Goal: Complete application form

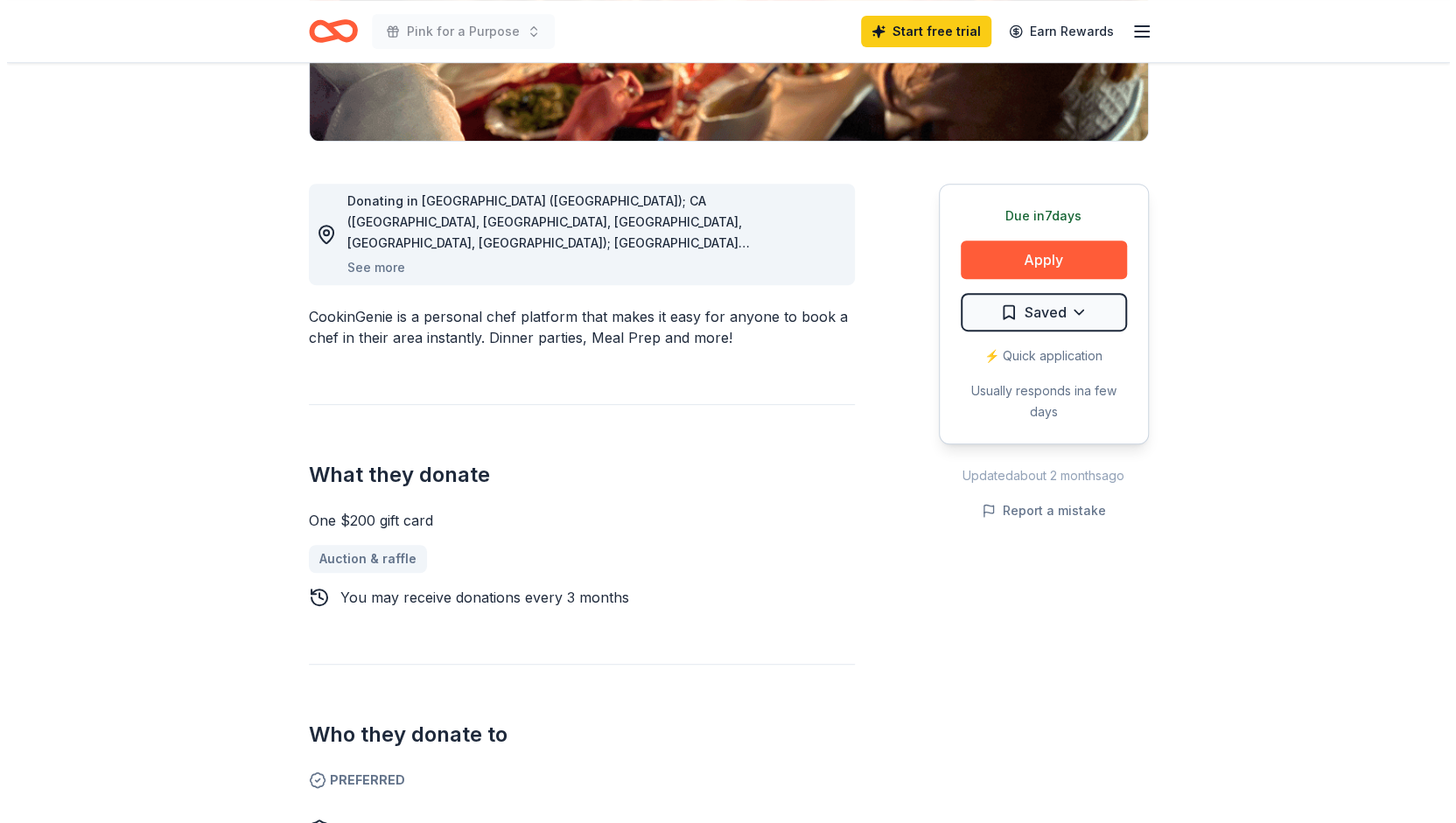
scroll to position [391, 0]
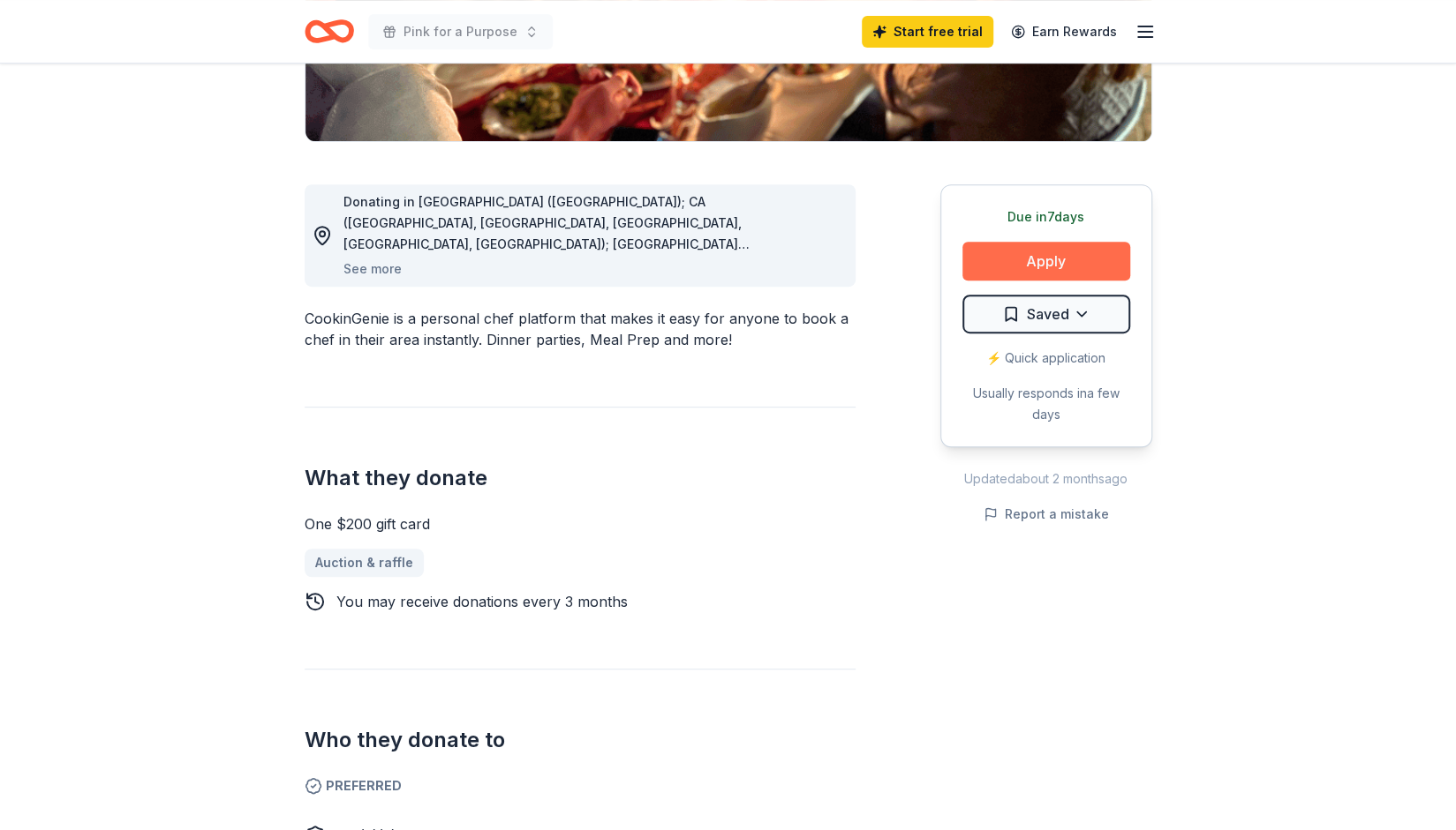
click at [1072, 256] on button "Apply" at bounding box center [1046, 262] width 167 height 39
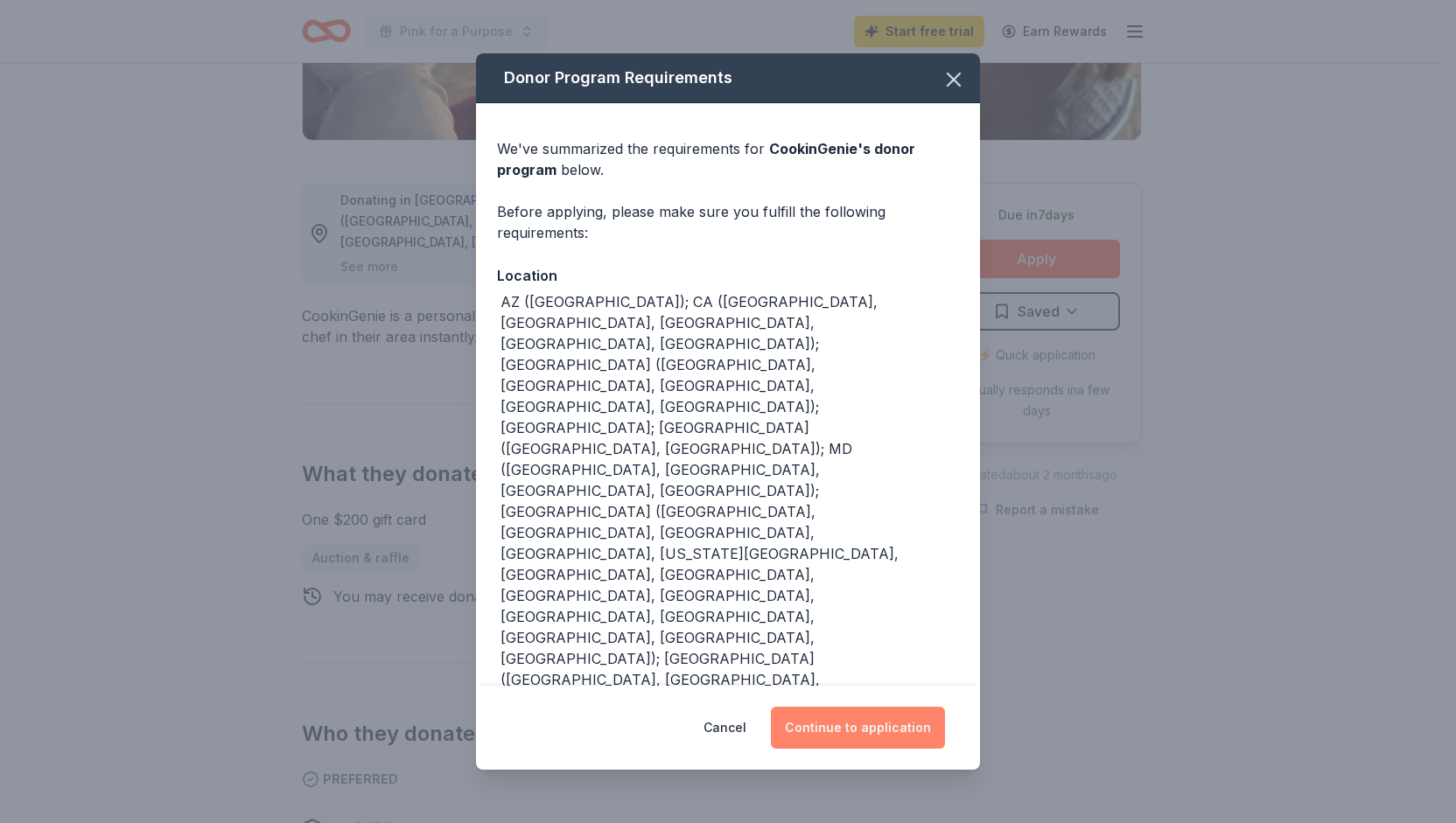
click at [856, 732] on button "Continue to application" at bounding box center [858, 728] width 174 height 42
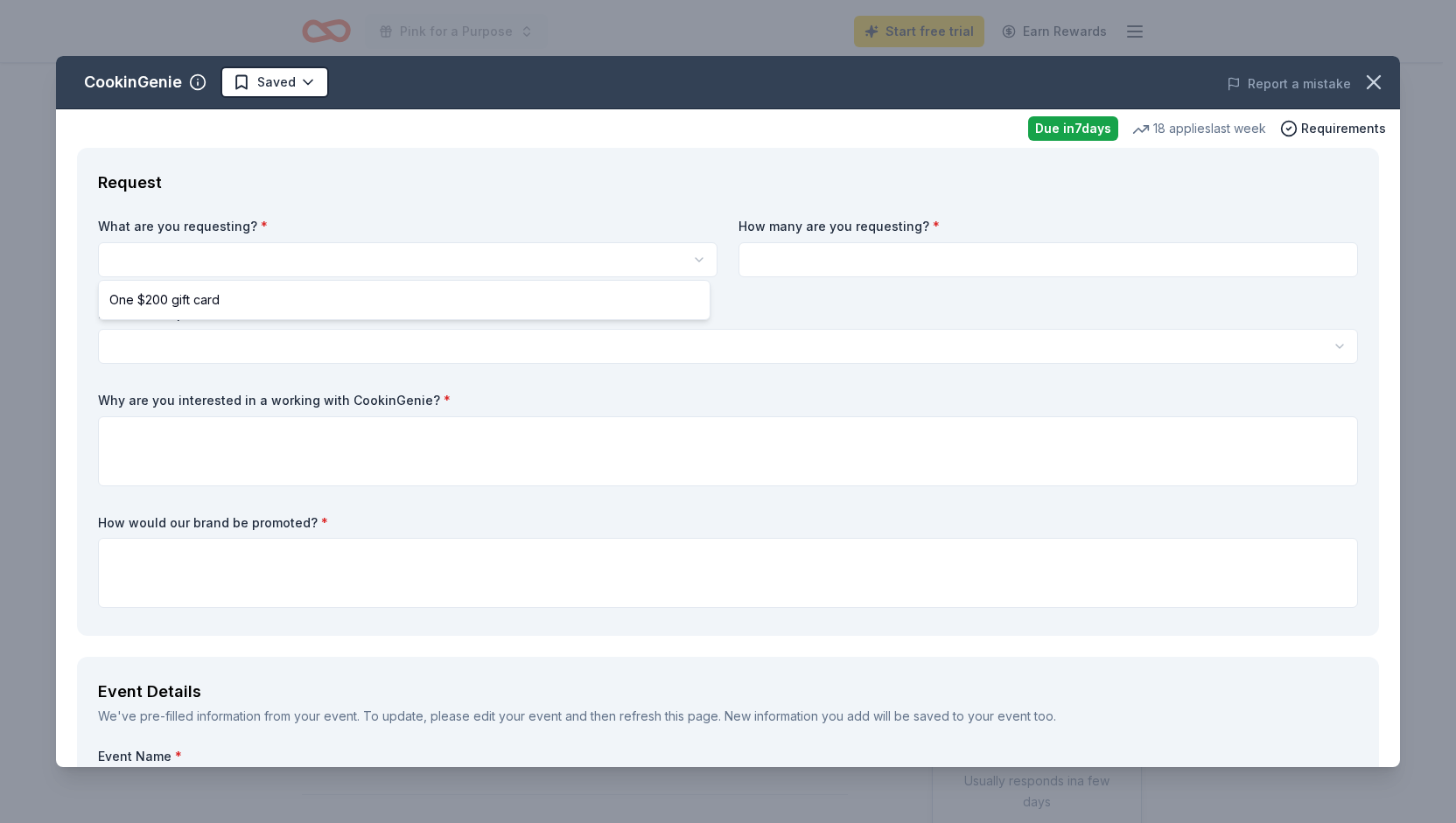
scroll to position [0, 0]
click at [384, 260] on html "Pink for a Purpose Start free trial Earn Rewards Due [DATE] Share CookinGenie 4…" at bounding box center [728, 411] width 1456 height 823
select select "One $200 gift card"
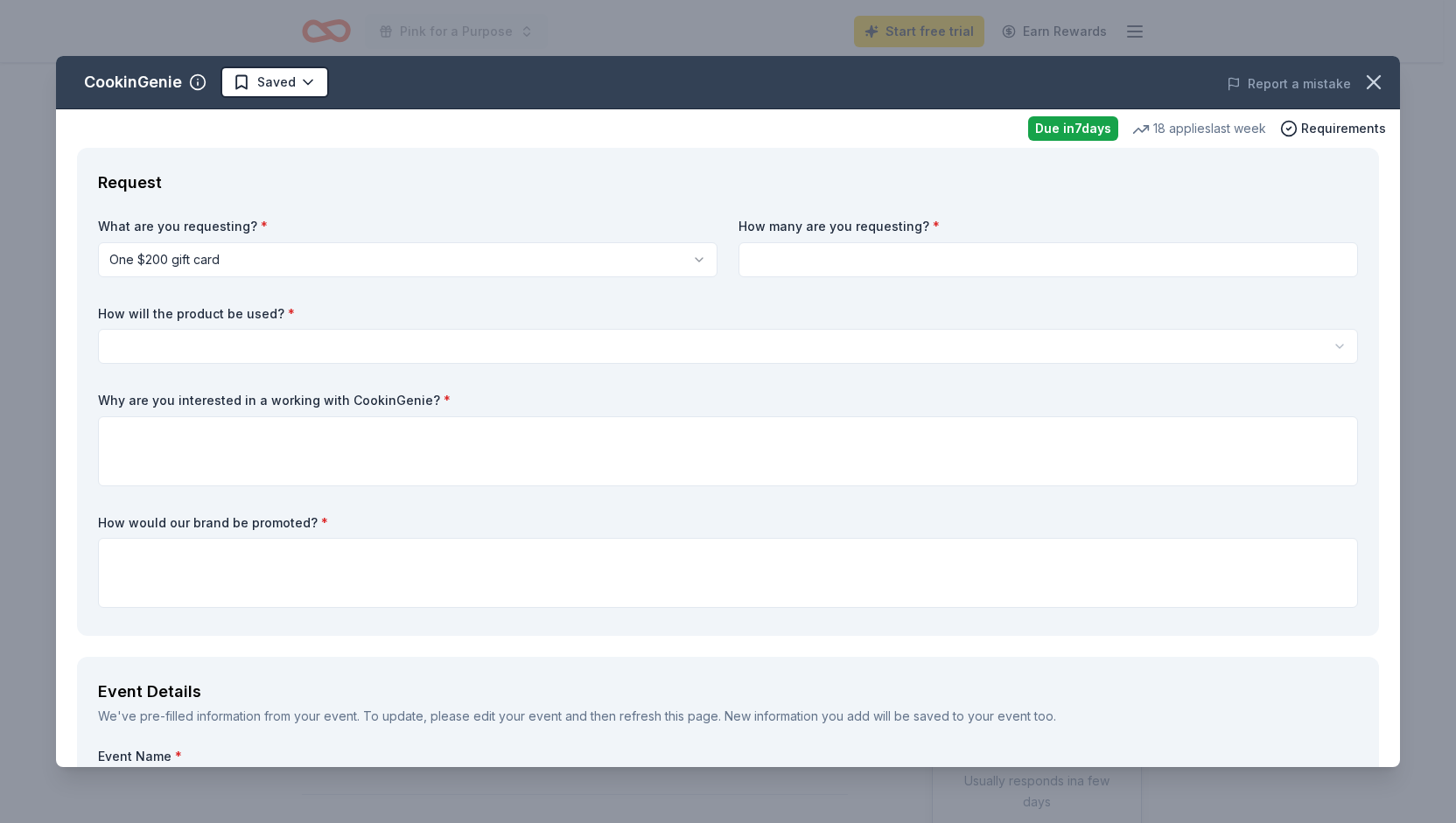
click at [783, 258] on input at bounding box center [1048, 260] width 619 height 35
type input "1"
click at [193, 349] on html "Pink for a Purpose Start free trial Earn Rewards Due [DATE] Share CookinGenie 4…" at bounding box center [728, 411] width 1456 height 823
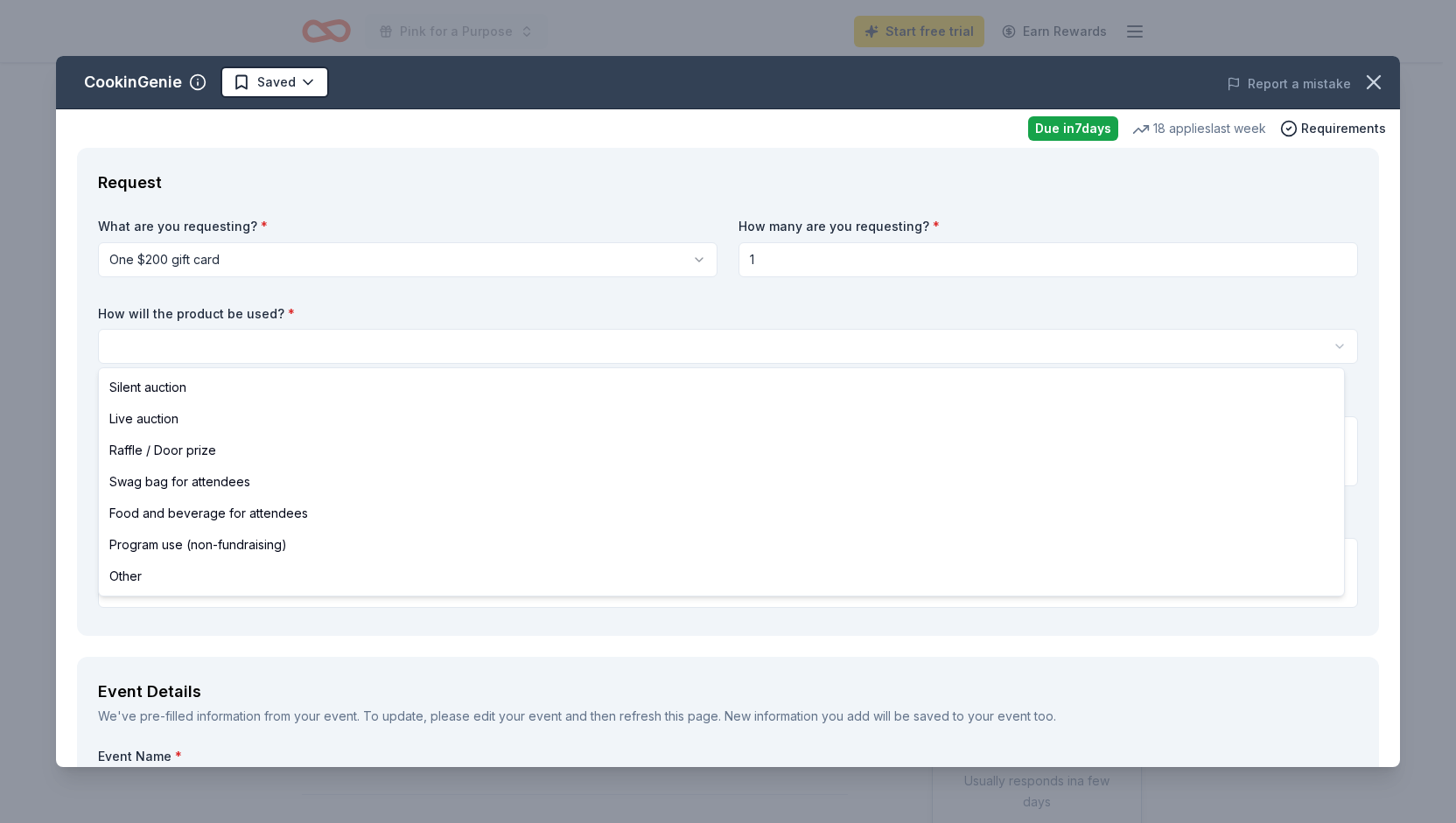
select select "liveAuction"
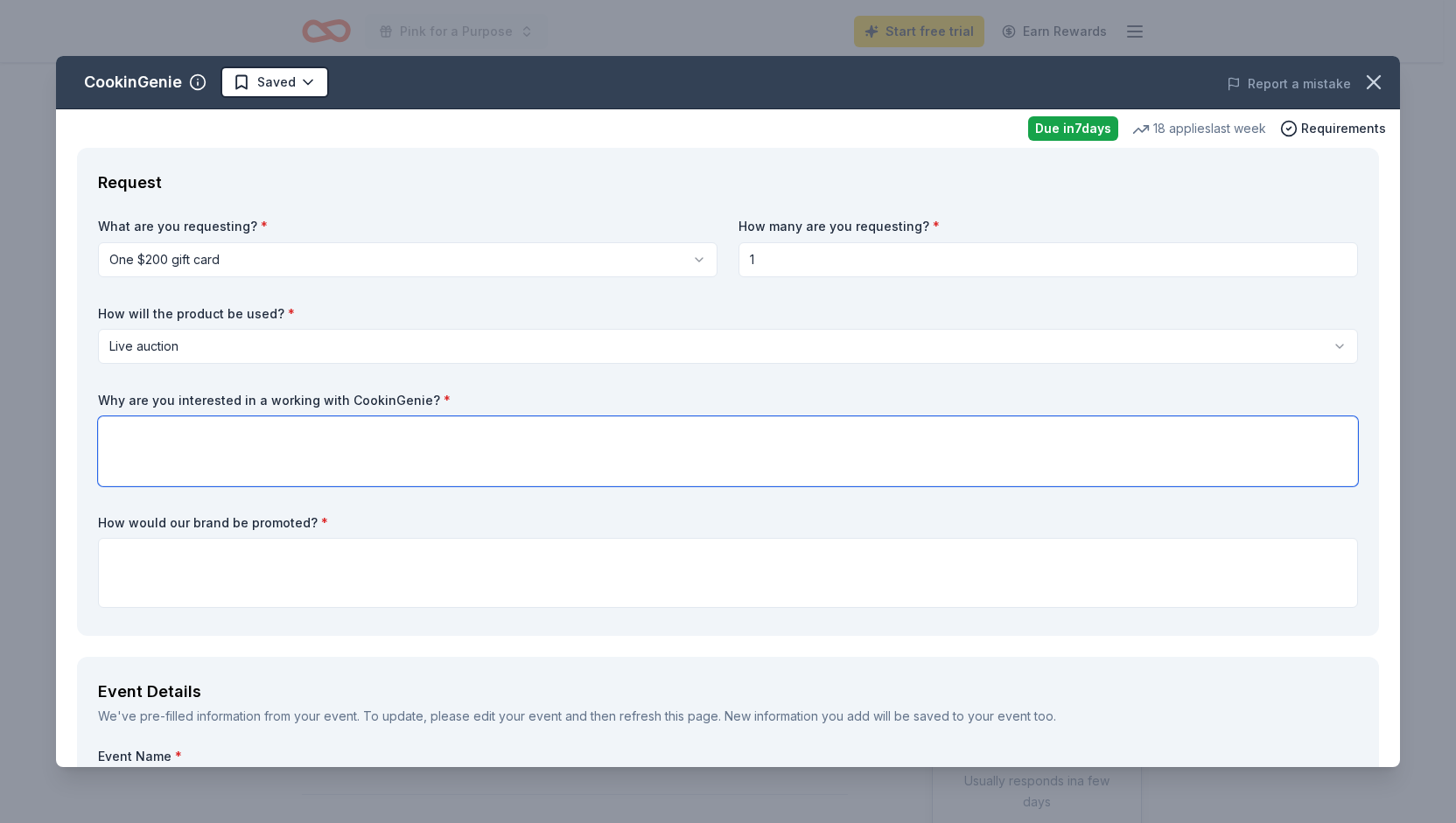
click at [193, 449] on textarea at bounding box center [728, 452] width 1260 height 70
click at [654, 429] on textarea "We would be honored to have CookinGenie participate in our Community Fundraisin…" at bounding box center [728, 452] width 1260 height 70
click at [770, 432] on textarea "We would be honored to have CookinGenie participate in our Community Fundraisin…" at bounding box center [728, 452] width 1260 height 70
click at [652, 430] on textarea "We would be honored to have CookinGenie participate in our Community Fundraisin…" at bounding box center [728, 452] width 1260 height 70
click at [735, 432] on textarea "We would be honored to have CookinGenie participate in our Community Fundraisin…" at bounding box center [728, 452] width 1260 height 70
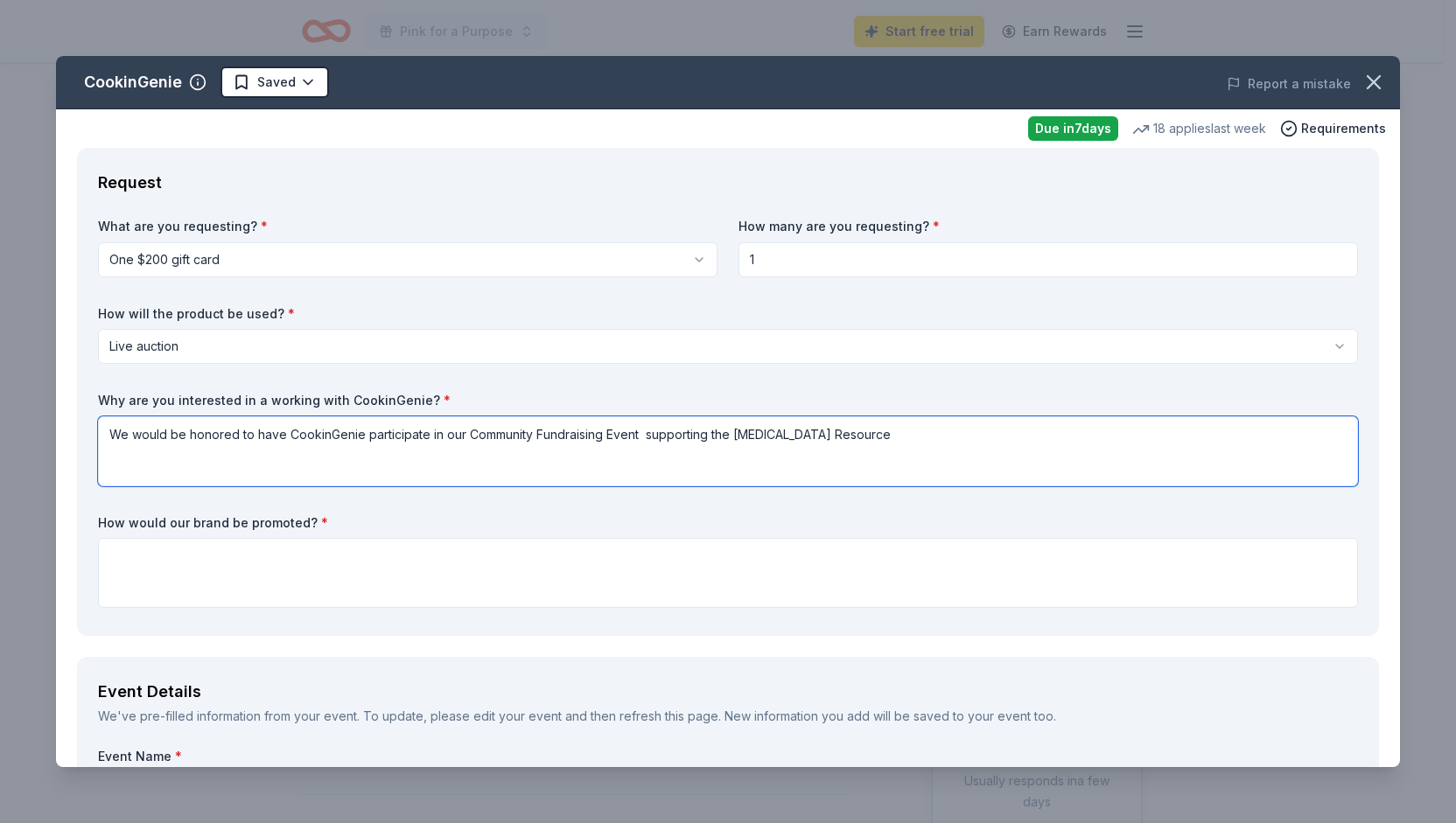
click at [880, 437] on textarea "We would be honored to have CookinGenie participate in our Community Fundraisin…" at bounding box center [728, 452] width 1260 height 70
drag, startPoint x: 1180, startPoint y: 433, endPoint x: 1133, endPoint y: 442, distance: 47.9
click at [1133, 442] on textarea "We would be honored to have CookinGenie participate in our Community Fundraisin…" at bounding box center [728, 452] width 1260 height 70
click at [1267, 436] on textarea "We would be honored to have CookinGenie participate in our Community Fundraisin…" at bounding box center [728, 452] width 1260 height 70
type textarea "We would be honored to have CookinGenie participate in our Community Fundraisin…"
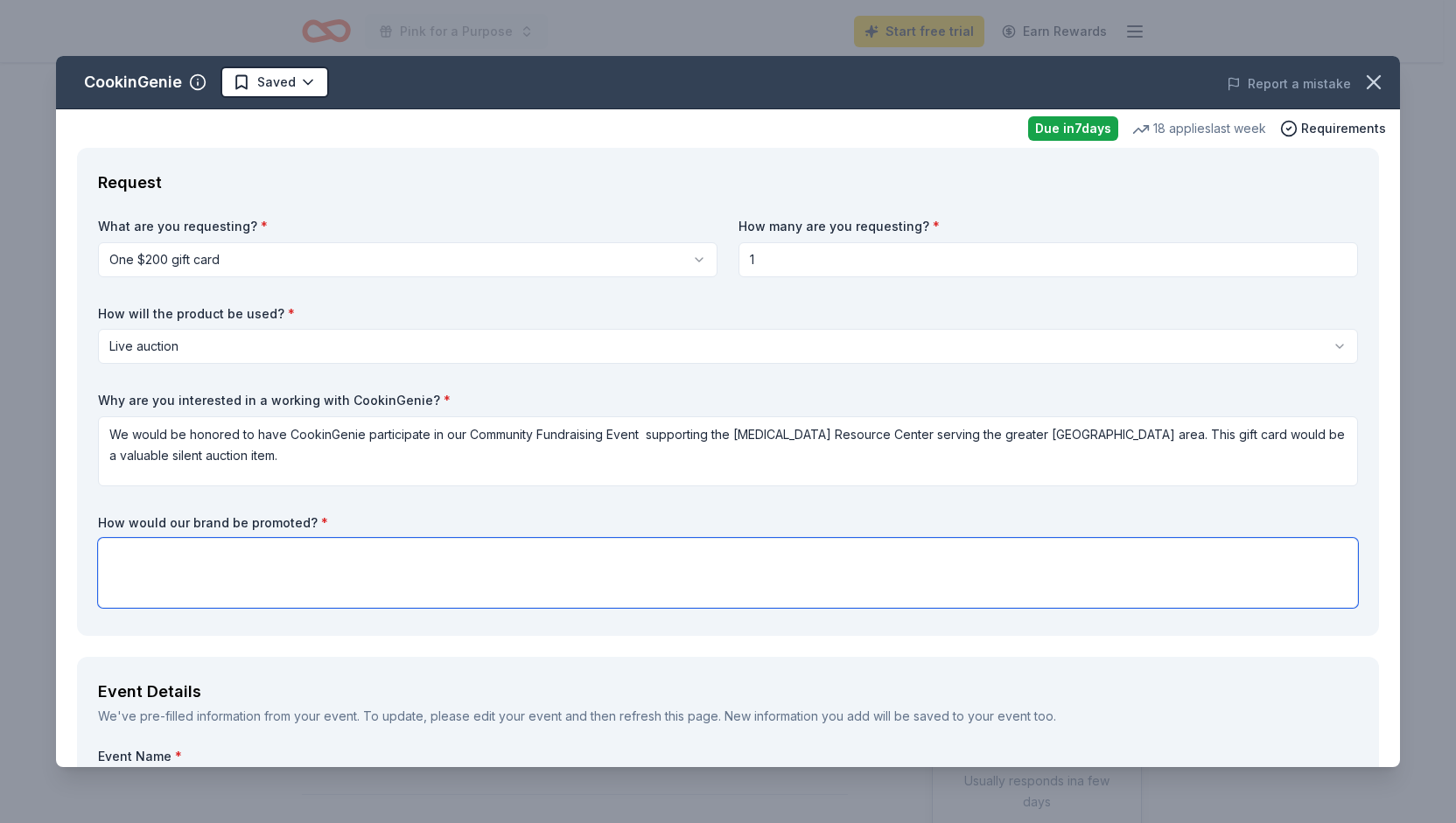
click at [221, 566] on textarea at bounding box center [728, 573] width 1260 height 70
type textarea "A"
type textarea "c"
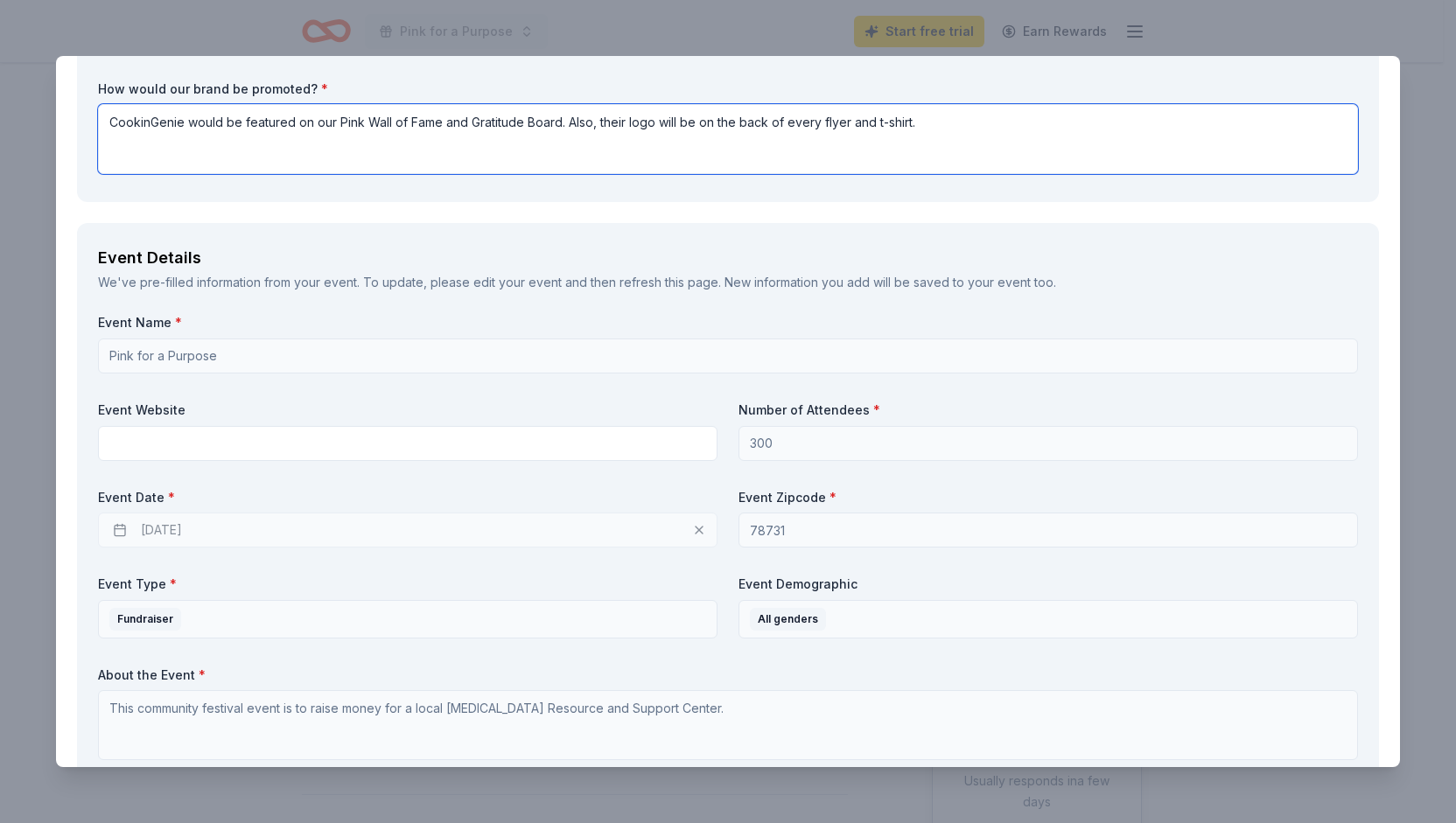
scroll to position [442, 0]
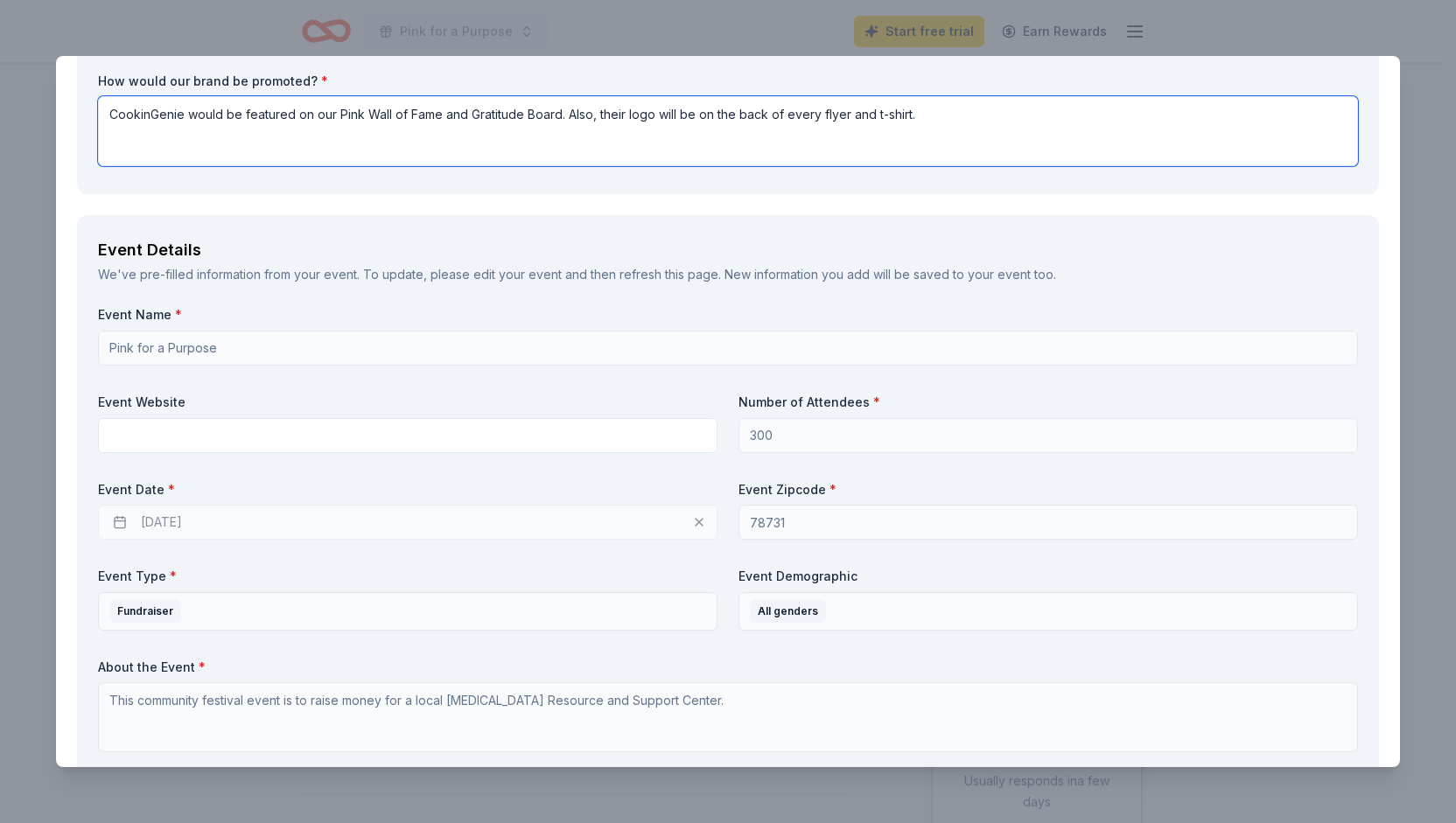
type textarea "CookinGenie would be featured on our Pink Wall of Fame and Gratitude Board. Als…"
click at [119, 522] on div "[DATE]" at bounding box center [408, 522] width 619 height 35
click at [226, 519] on div "[DATE]" at bounding box center [408, 522] width 619 height 35
click at [690, 522] on div "[DATE]" at bounding box center [408, 522] width 619 height 35
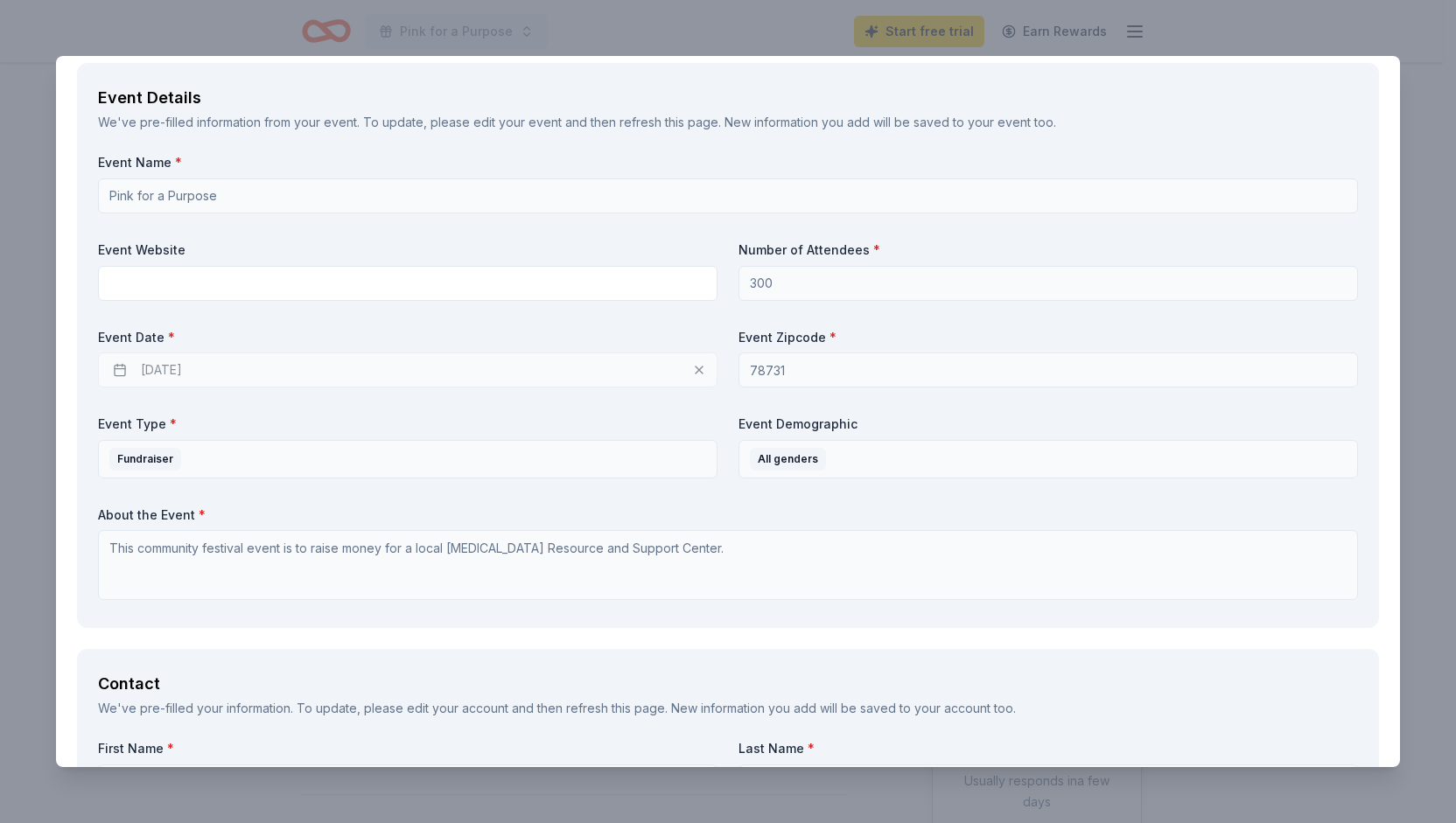
scroll to position [598, 0]
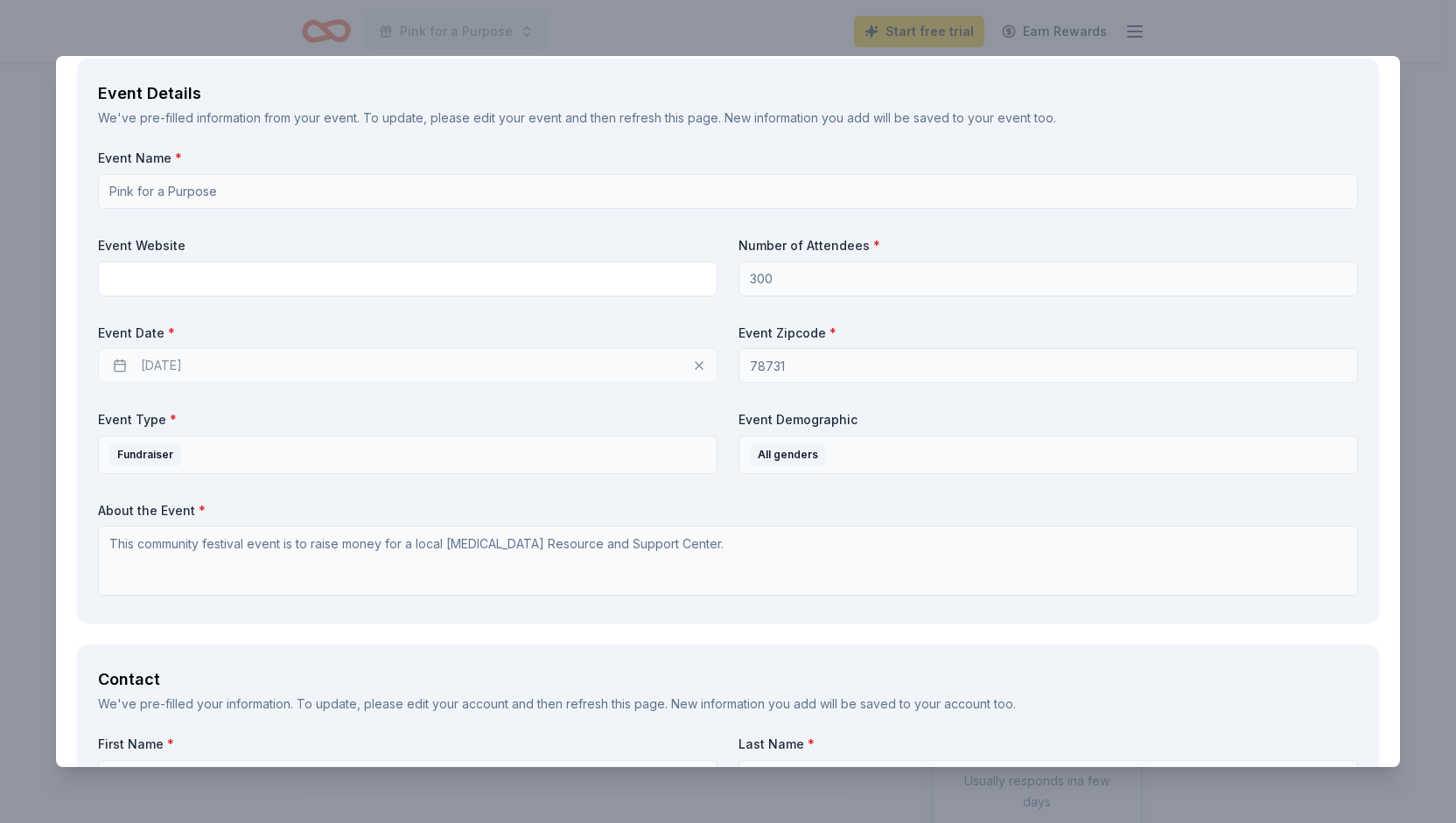
click at [193, 362] on div "[DATE]" at bounding box center [408, 366] width 619 height 35
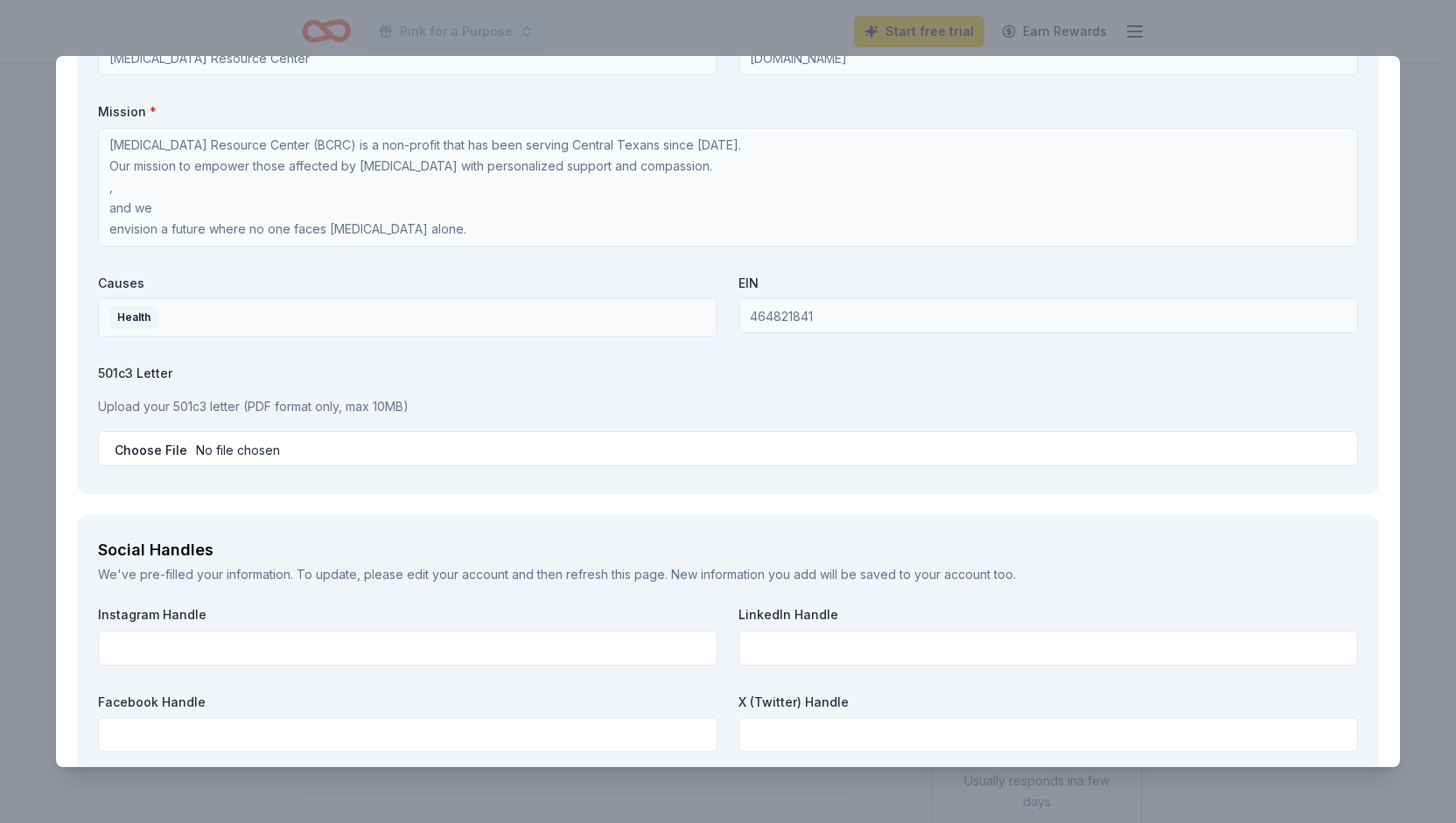
scroll to position [1605, 0]
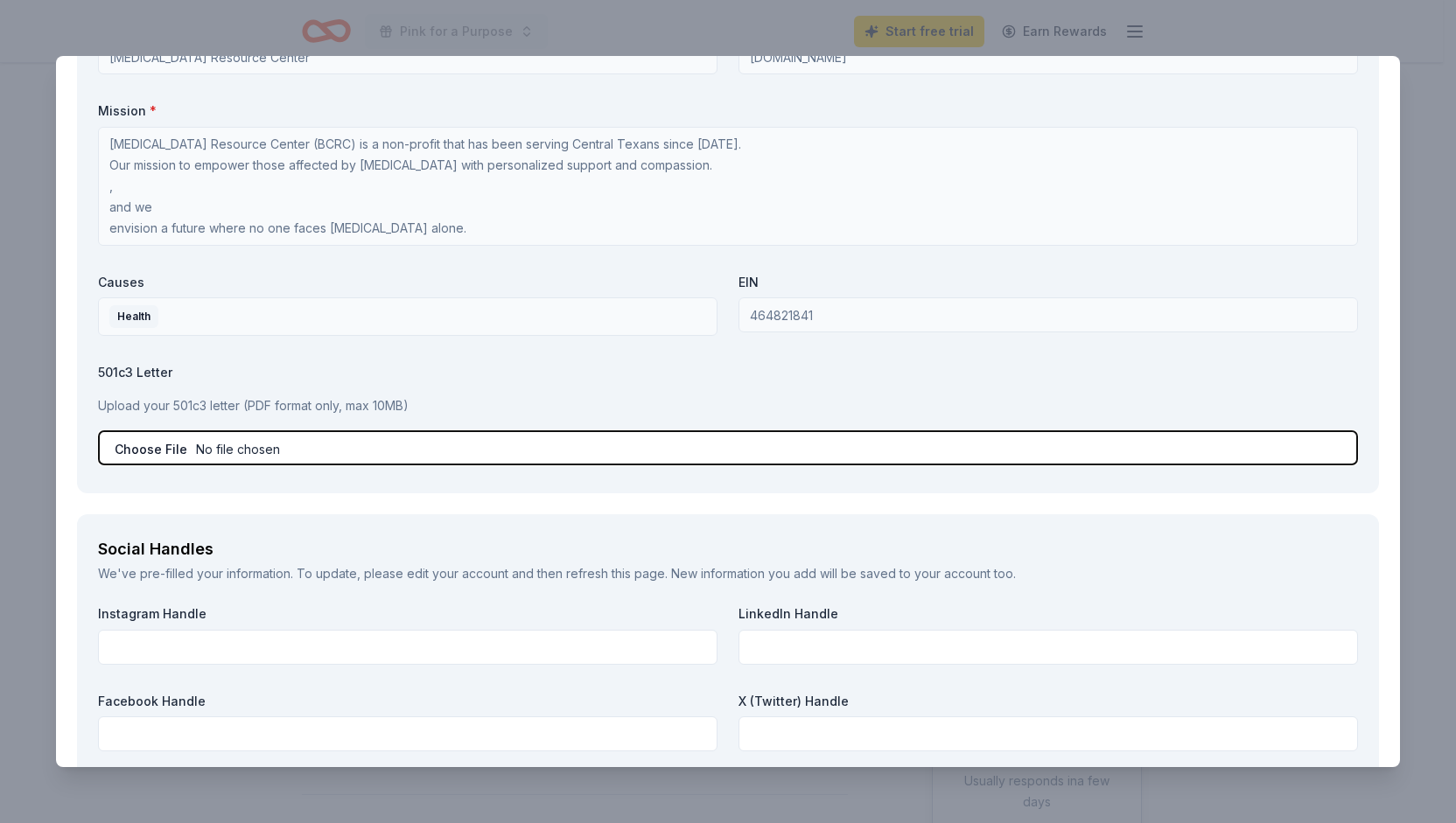
click at [240, 442] on input "file" at bounding box center [728, 448] width 1260 height 35
